Goal: Information Seeking & Learning: Check status

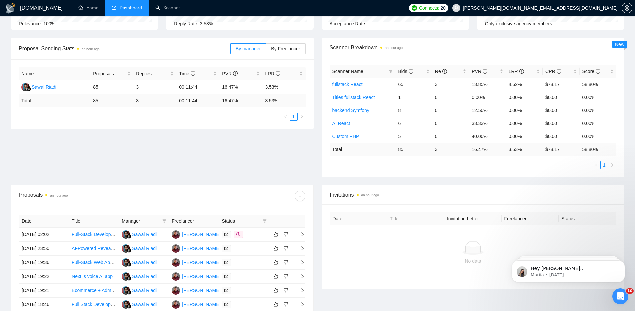
scroll to position [81, 0]
drag, startPoint x: 224, startPoint y: 85, endPoint x: 236, endPoint y: 86, distance: 12.4
click at [236, 86] on td "16.47%" at bounding box center [240, 86] width 43 height 14
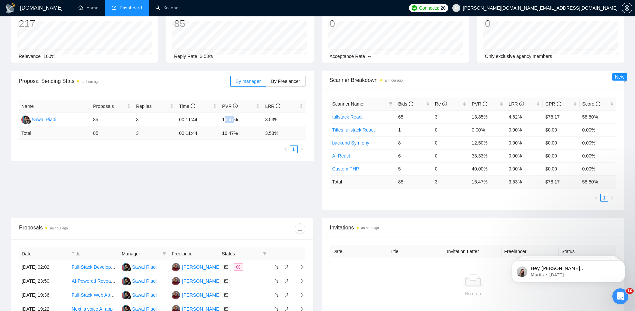
scroll to position [10, 0]
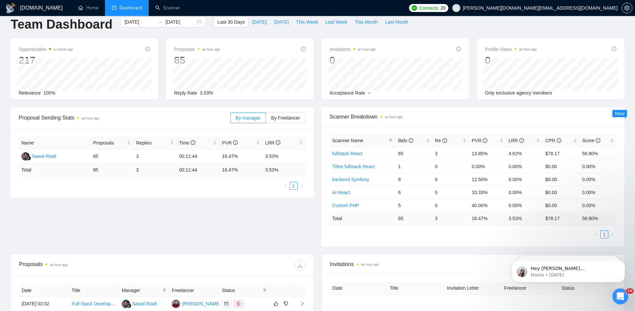
click at [442, 22] on div "Team Dashboard [DATE] [DATE] Last 30 Days [DATE] [DATE] This Week Last Week Thi…" at bounding box center [318, 28] width 622 height 22
click at [443, 22] on div "Team Dashboard [DATE] [DATE] Last 30 Days [DATE] [DATE] This Week Last Week Thi…" at bounding box center [318, 28] width 622 height 22
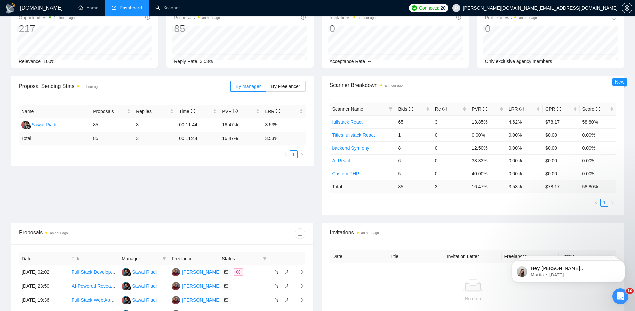
scroll to position [0, 0]
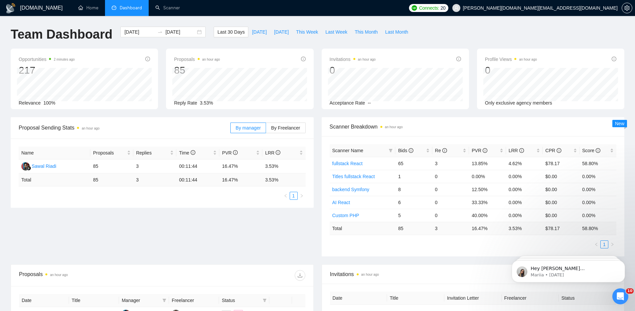
click at [315, 235] on div "Proposal Sending Stats an hour ago By manager By Freelancer Name Proposals Repl…" at bounding box center [318, 190] width 622 height 147
click at [319, 262] on div "Proposal Sending Stats an hour ago By manager By Freelancer Name Proposals Repl…" at bounding box center [318, 190] width 622 height 147
drag, startPoint x: 265, startPoint y: 164, endPoint x: 276, endPoint y: 168, distance: 11.4
click at [276, 168] on td "3.53%" at bounding box center [283, 167] width 43 height 14
drag, startPoint x: 274, startPoint y: 179, endPoint x: 265, endPoint y: 179, distance: 9.0
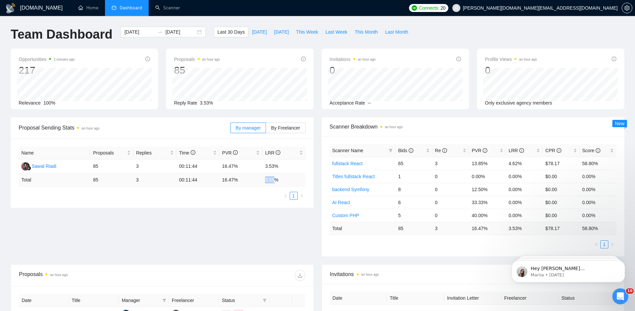
click at [265, 179] on td "3.53 %" at bounding box center [283, 180] width 43 height 13
click at [319, 261] on div "Proposal Sending Stats an hour ago By manager By Freelancer Name Proposals Repl…" at bounding box center [318, 190] width 622 height 147
click at [319, 260] on div "Proposal Sending Stats an hour ago By manager By Freelancer Name Proposals Repl…" at bounding box center [318, 190] width 622 height 147
click at [317, 260] on div "Proposal Sending Stats an hour ago By manager By Freelancer Name Proposals Repl…" at bounding box center [318, 190] width 622 height 147
drag, startPoint x: 265, startPoint y: 165, endPoint x: 275, endPoint y: 165, distance: 9.7
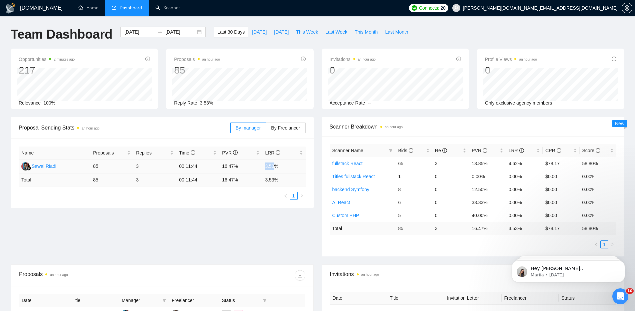
click at [275, 165] on td "3.53%" at bounding box center [283, 167] width 43 height 14
drag, startPoint x: 275, startPoint y: 179, endPoint x: 265, endPoint y: 178, distance: 10.1
click at [265, 178] on td "3.53 %" at bounding box center [283, 180] width 43 height 13
click at [133, 32] on input "[DATE]" at bounding box center [139, 31] width 30 height 7
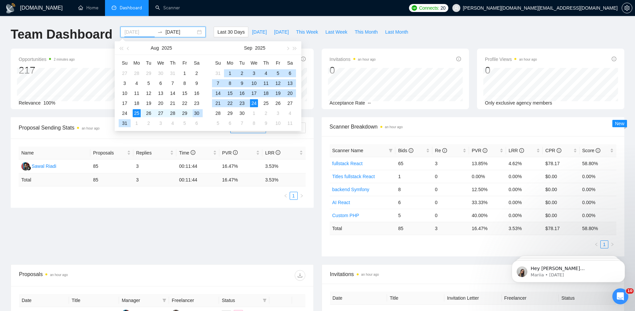
type input "[DATE]"
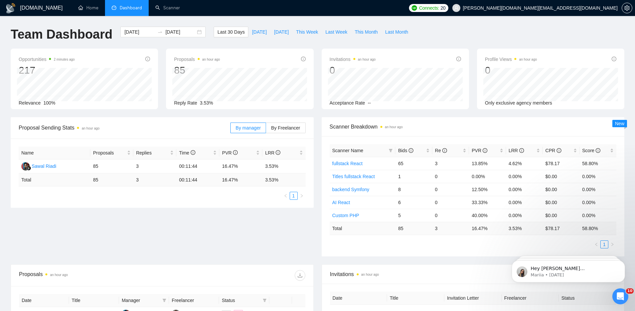
click at [460, 21] on div "[DOMAIN_NAME] Home Dashboard Scanner Connects: 20 [PERSON_NAME][DOMAIN_NAME][EM…" at bounding box center [317, 264] width 635 height 528
click at [318, 261] on div "Proposal Sending Stats an hour ago By manager By Freelancer Name Proposals Repl…" at bounding box center [318, 190] width 622 height 147
click at [318, 259] on div "Proposal Sending Stats an hour ago By manager By Freelancer Name Proposals Repl…" at bounding box center [318, 190] width 622 height 147
click at [309, 235] on div "Proposal Sending Stats an hour ago By manager By Freelancer Name Proposals Repl…" at bounding box center [318, 190] width 622 height 147
click at [318, 260] on div "Proposal Sending Stats an hour ago By manager By Freelancer Name Proposals Repl…" at bounding box center [318, 190] width 622 height 147
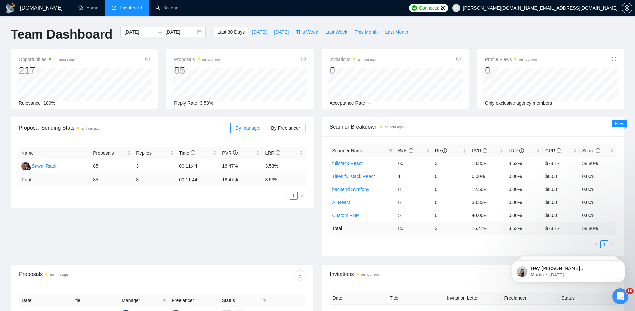
click at [318, 259] on div "Proposal Sending Stats an hour ago By manager By Freelancer Name Proposals Repl…" at bounding box center [318, 190] width 622 height 147
click at [319, 259] on div "Proposal Sending Stats an hour ago By manager By Freelancer Name Proposals Repl…" at bounding box center [318, 190] width 622 height 147
click at [322, 262] on div "Proposal Sending Stats an hour ago By manager By Freelancer Name Proposals Repl…" at bounding box center [318, 190] width 622 height 147
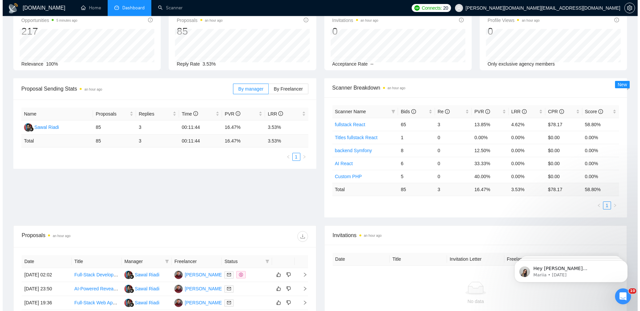
scroll to position [39, 0]
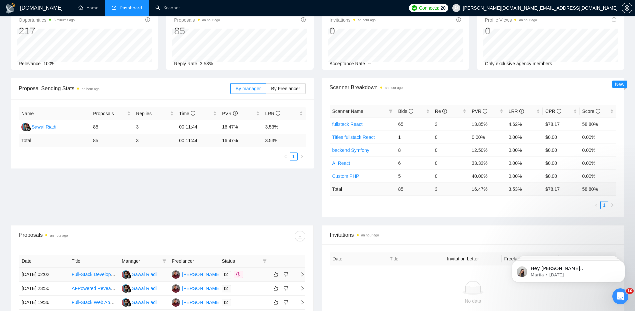
click at [254, 276] on div at bounding box center [244, 275] width 45 height 8
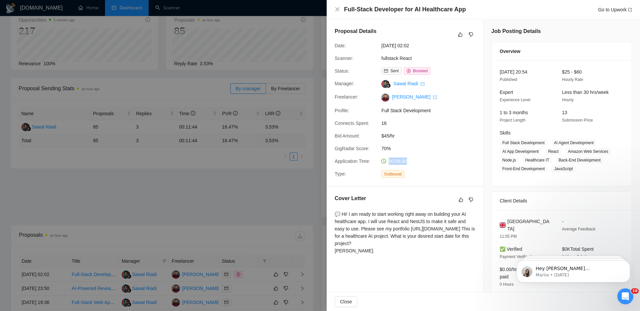
drag, startPoint x: 388, startPoint y: 169, endPoint x: 405, endPoint y: 170, distance: 17.1
click at [409, 165] on div "00:08:49" at bounding box center [414, 161] width 70 height 7
click at [395, 164] on span "00:08:49" at bounding box center [398, 161] width 18 height 5
click at [397, 164] on span "00:08:49" at bounding box center [398, 161] width 18 height 5
drag, startPoint x: 400, startPoint y: 167, endPoint x: 397, endPoint y: 167, distance: 3.7
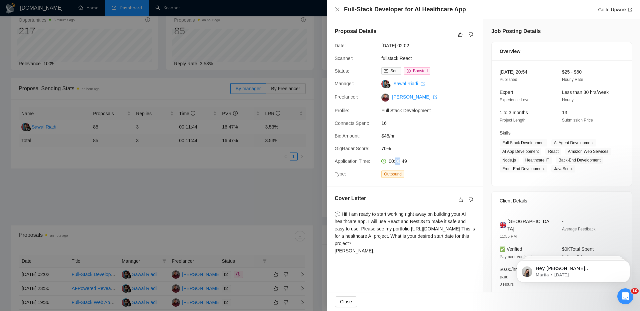
click at [397, 164] on span "00:08:49" at bounding box center [398, 161] width 18 height 5
click at [240, 288] on div at bounding box center [320, 155] width 640 height 311
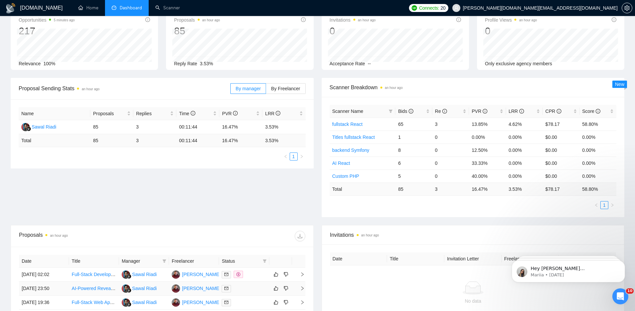
click at [240, 289] on div at bounding box center [244, 289] width 45 height 8
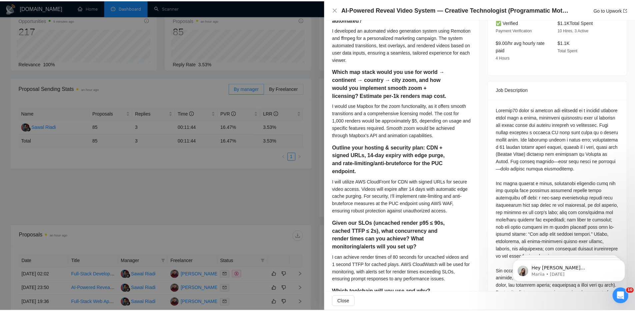
scroll to position [218, 0]
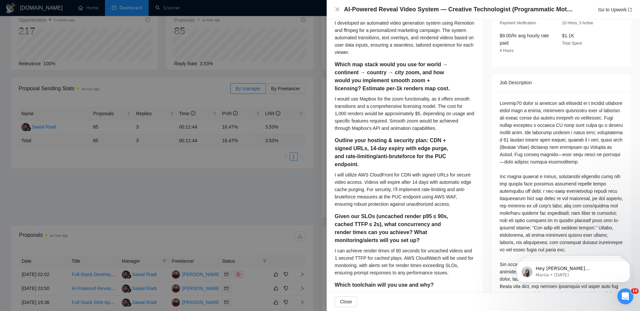
click at [190, 198] on div at bounding box center [320, 155] width 640 height 311
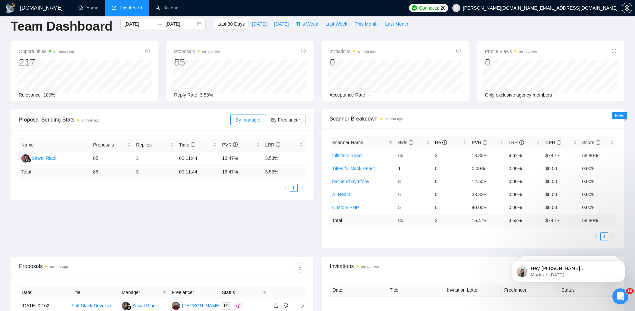
scroll to position [0, 0]
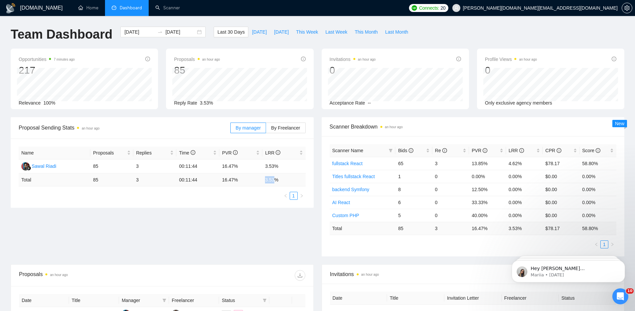
drag, startPoint x: 266, startPoint y: 180, endPoint x: 275, endPoint y: 181, distance: 9.7
click at [275, 181] on td "3.53 %" at bounding box center [283, 180] width 43 height 13
click at [265, 202] on div "Name Proposals Replies Time PVR LRR Sawal Riadi 85 3 00:11:44 16.47% 3.53% Tota…" at bounding box center [162, 173] width 303 height 69
drag, startPoint x: 273, startPoint y: 179, endPoint x: 263, endPoint y: 178, distance: 9.8
click at [264, 178] on td "3.53 %" at bounding box center [283, 180] width 43 height 13
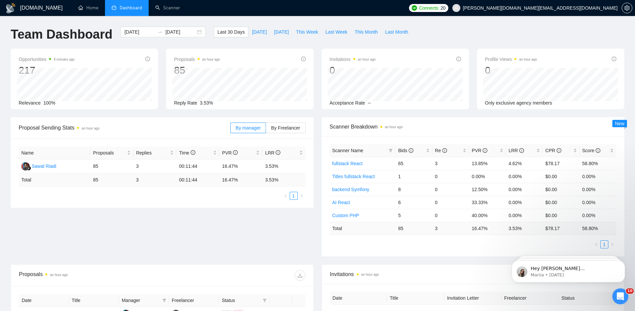
click at [276, 179] on td "3.53 %" at bounding box center [283, 180] width 43 height 13
drag, startPoint x: 275, startPoint y: 179, endPoint x: 266, endPoint y: 179, distance: 9.3
click at [264, 177] on td "3.53 %" at bounding box center [283, 180] width 43 height 13
click at [270, 183] on td "3.53 %" at bounding box center [283, 180] width 43 height 13
click at [271, 180] on td "3.53 %" at bounding box center [283, 180] width 43 height 13
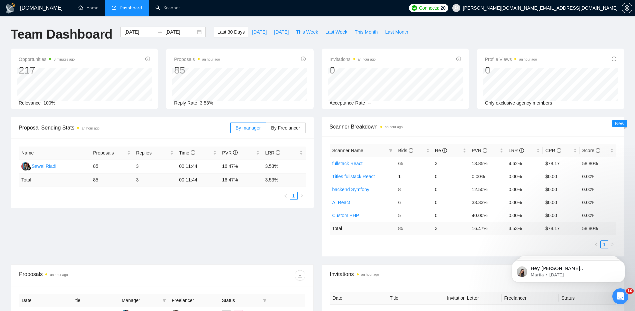
click at [271, 181] on td "3.53 %" at bounding box center [283, 180] width 43 height 13
drag, startPoint x: 266, startPoint y: 180, endPoint x: 275, endPoint y: 180, distance: 9.3
click at [275, 180] on td "3.53 %" at bounding box center [283, 180] width 43 height 13
click at [258, 19] on div "[DOMAIN_NAME] Home Dashboard Scanner Connects: 20 [PERSON_NAME][DOMAIN_NAME][EM…" at bounding box center [317, 264] width 635 height 528
click at [19, 20] on div "[DOMAIN_NAME] Home Dashboard Scanner Connects: 20 [PERSON_NAME][DOMAIN_NAME][EM…" at bounding box center [317, 264] width 635 height 528
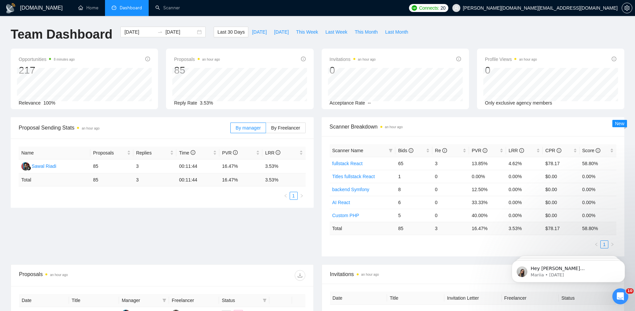
click at [19, 20] on div "[DOMAIN_NAME] Home Dashboard Scanner Connects: 20 [PERSON_NAME][DOMAIN_NAME][EM…" at bounding box center [317, 264] width 635 height 528
click at [499, 25] on div "[DOMAIN_NAME] Home Dashboard Scanner Connects: 20 [PERSON_NAME][DOMAIN_NAME][EM…" at bounding box center [317, 264] width 635 height 528
click at [501, 27] on div "Team Dashboard [DATE] [DATE] Last 30 Days [DATE] [DATE] This Week Last Week Thi…" at bounding box center [318, 38] width 622 height 22
click at [543, 30] on div "Team Dashboard [DATE] [DATE] Last 30 Days [DATE] [DATE] This Week Last Week Thi…" at bounding box center [318, 38] width 622 height 22
